Goal: Task Accomplishment & Management: Manage account settings

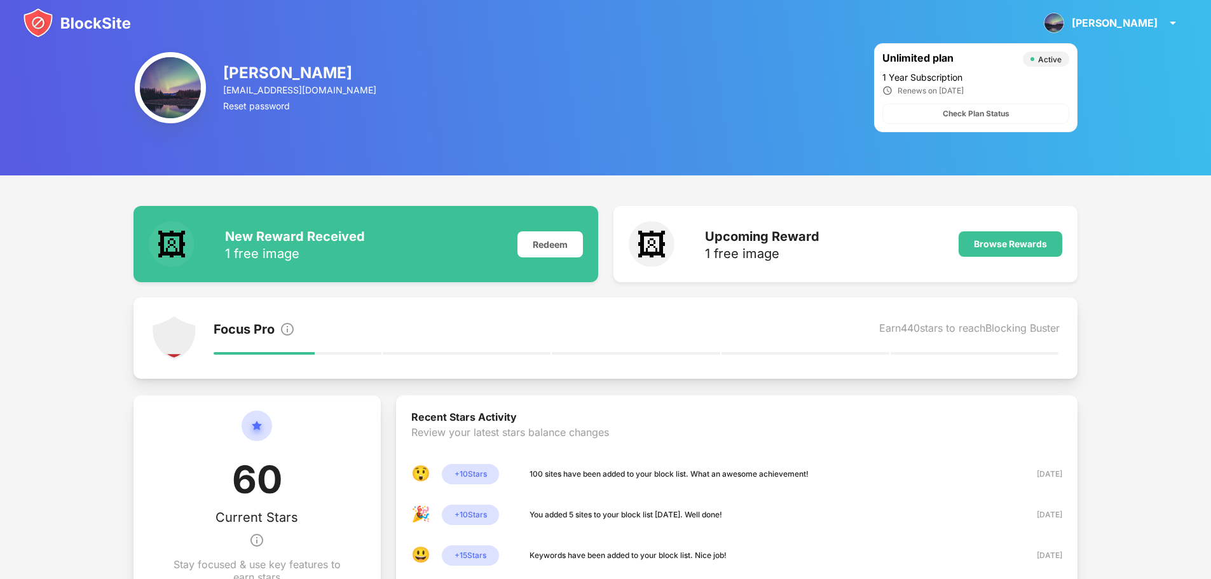
click at [71, 15] on img at bounding box center [77, 23] width 108 height 31
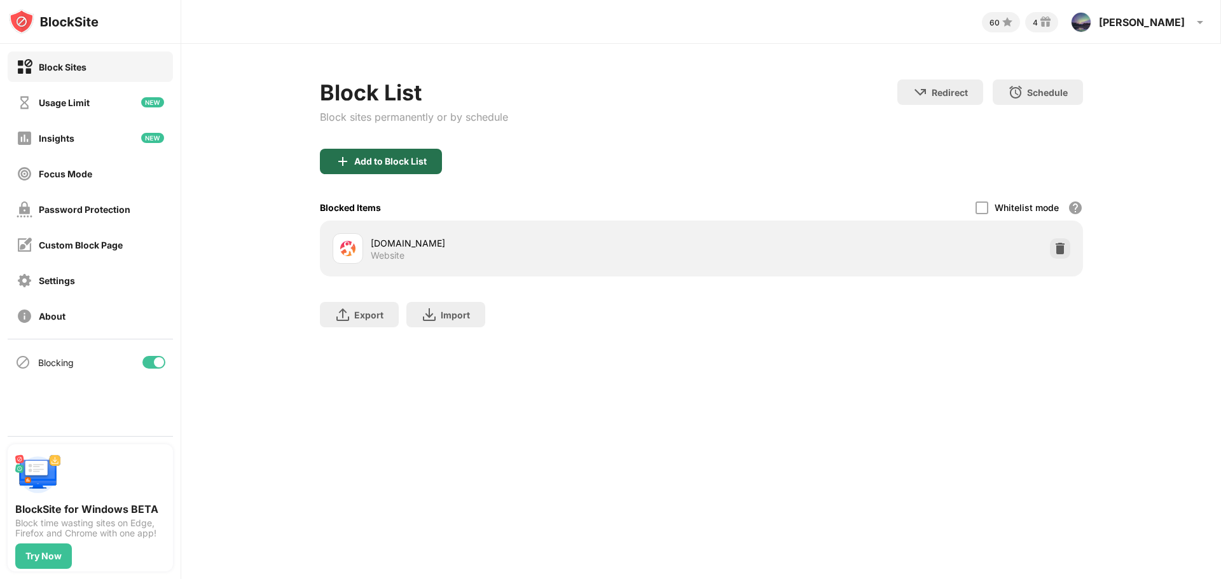
click at [405, 162] on div "Add to Block List" at bounding box center [390, 161] width 72 height 10
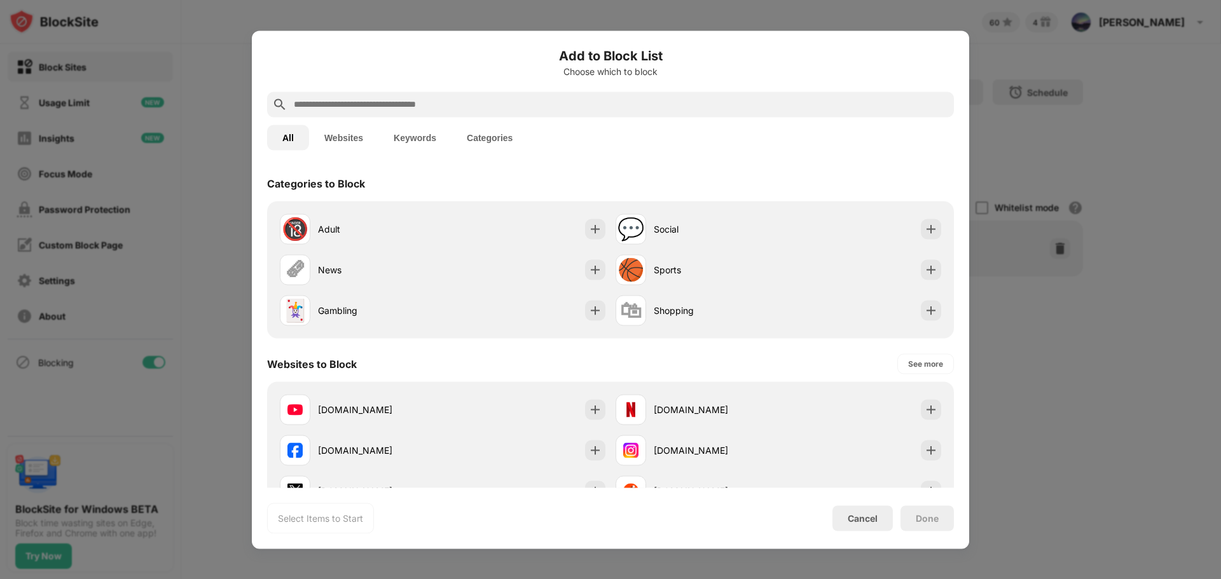
click at [496, 90] on div "Add to Block List Choose which to block" at bounding box center [610, 69] width 687 height 46
click at [493, 102] on input "text" at bounding box center [621, 104] width 656 height 15
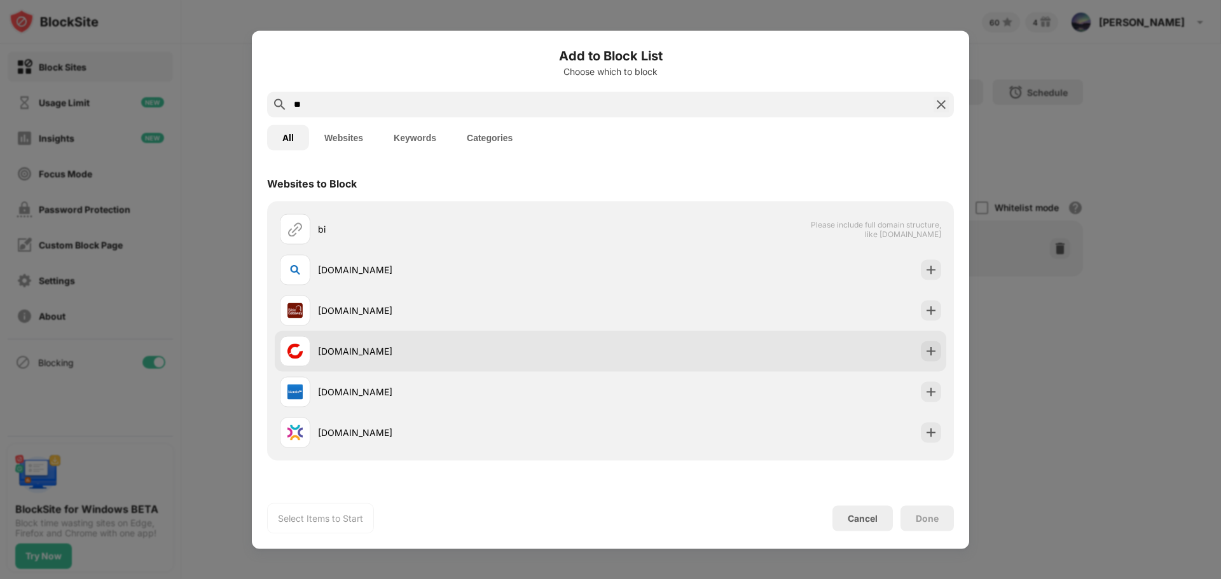
type input "**"
click at [407, 366] on div "[DOMAIN_NAME]" at bounding box center [445, 351] width 331 height 31
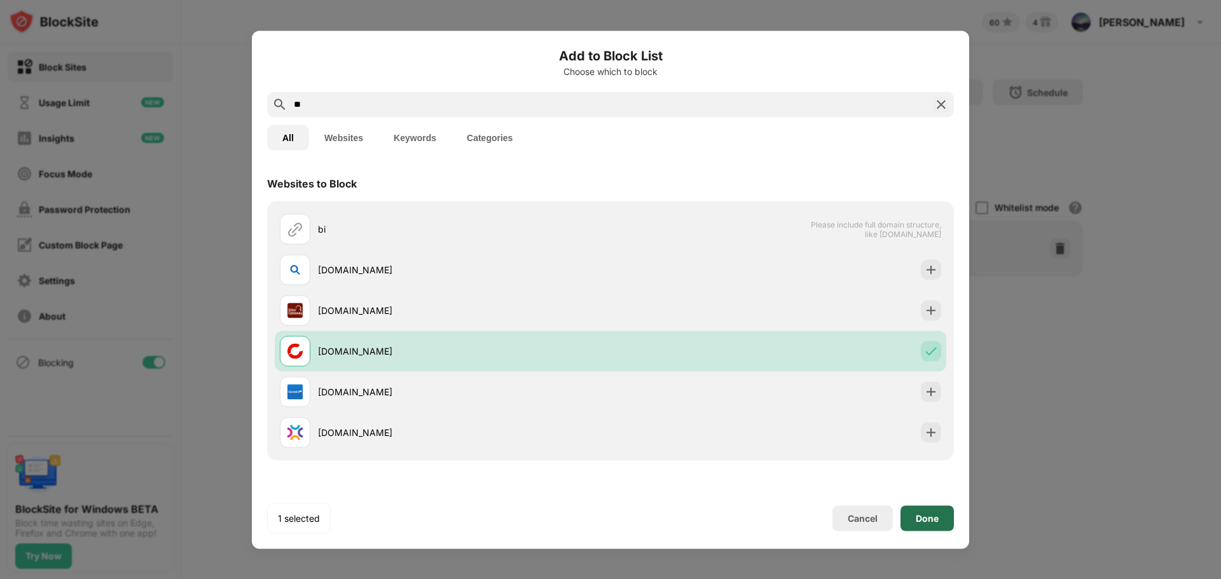
click at [925, 519] on div "Done" at bounding box center [927, 518] width 23 height 10
